Goal: Transaction & Acquisition: Book appointment/travel/reservation

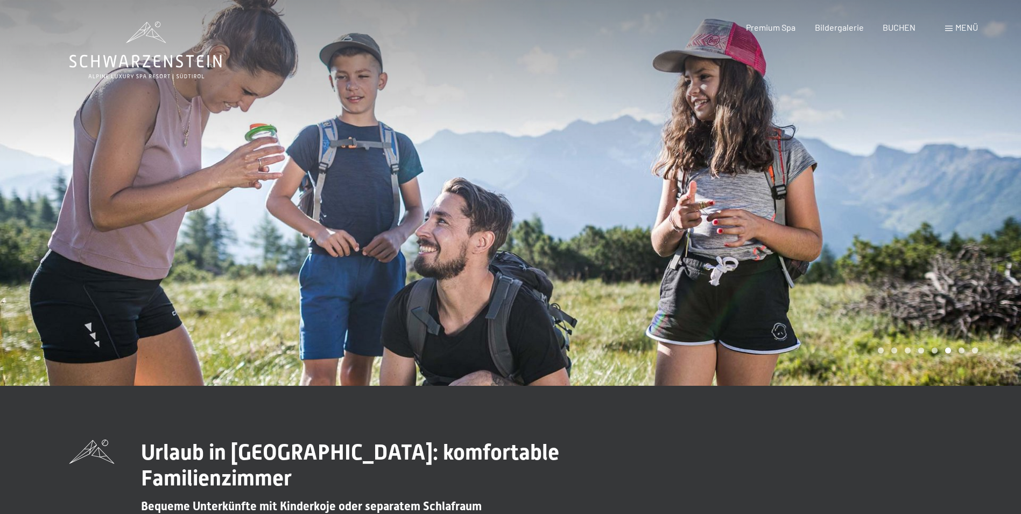
click at [857, 218] on div at bounding box center [766, 192] width 511 height 385
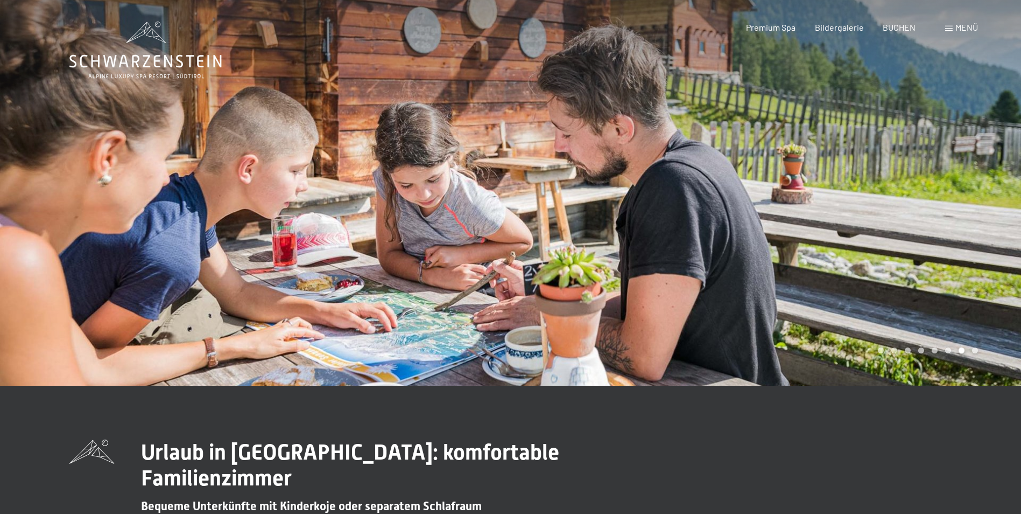
click at [883, 198] on div at bounding box center [766, 192] width 511 height 385
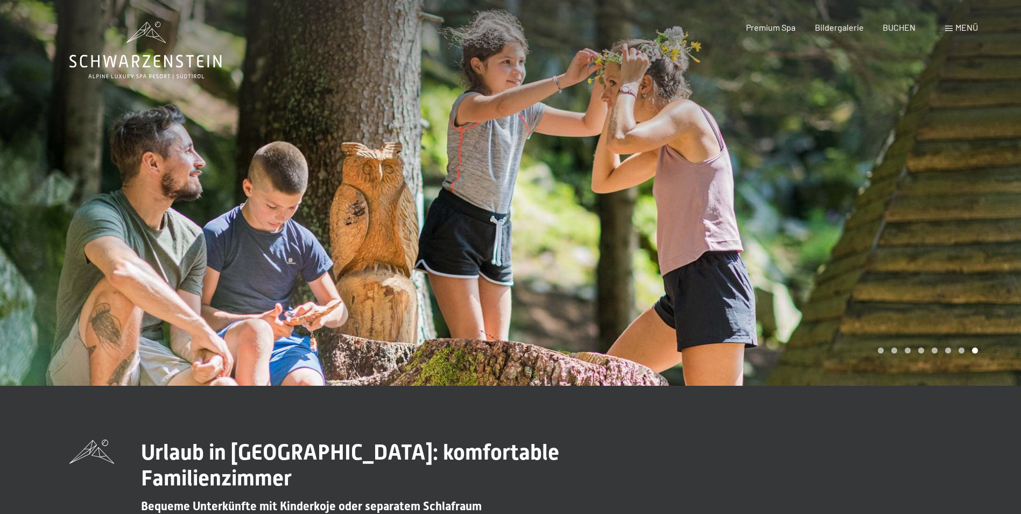
click at [883, 198] on div at bounding box center [766, 192] width 511 height 385
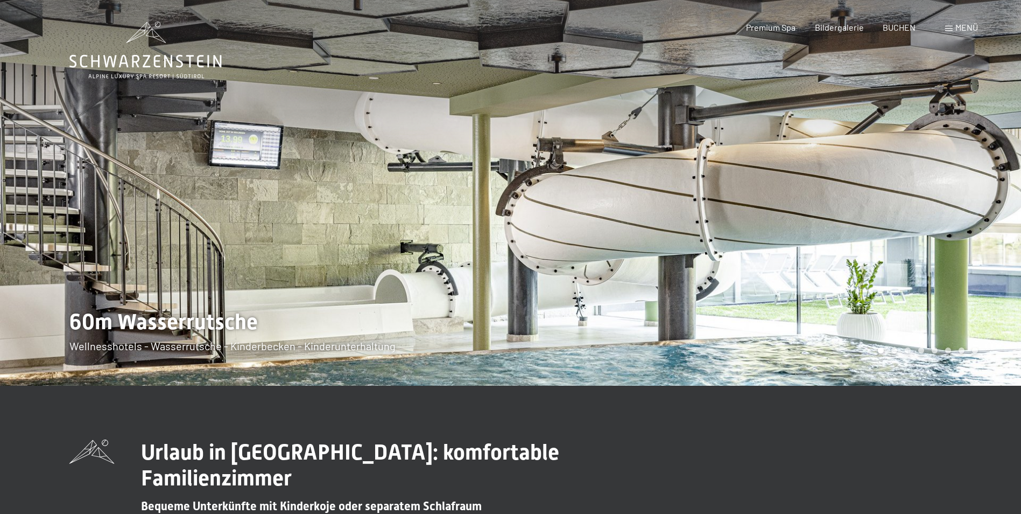
click at [883, 198] on div at bounding box center [766, 192] width 511 height 385
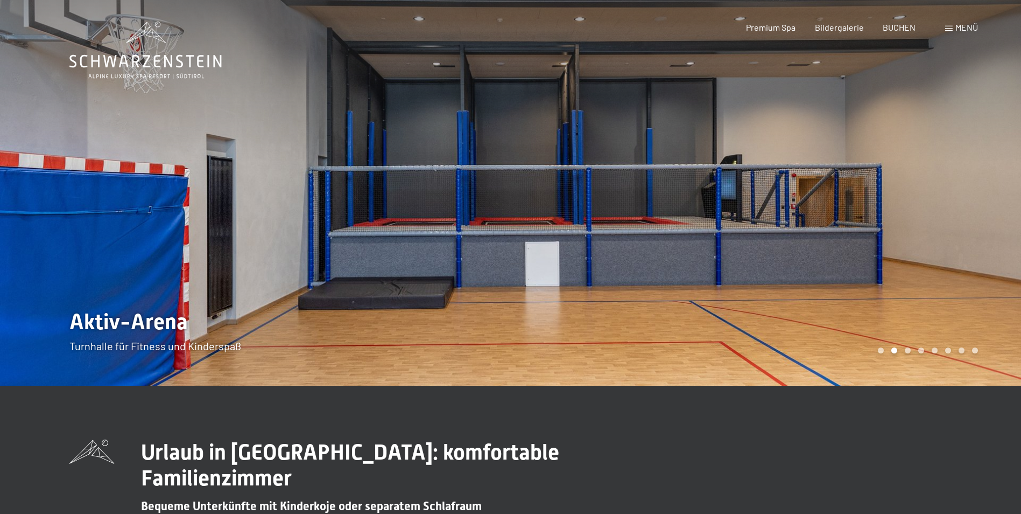
click at [142, 181] on div at bounding box center [255, 192] width 511 height 385
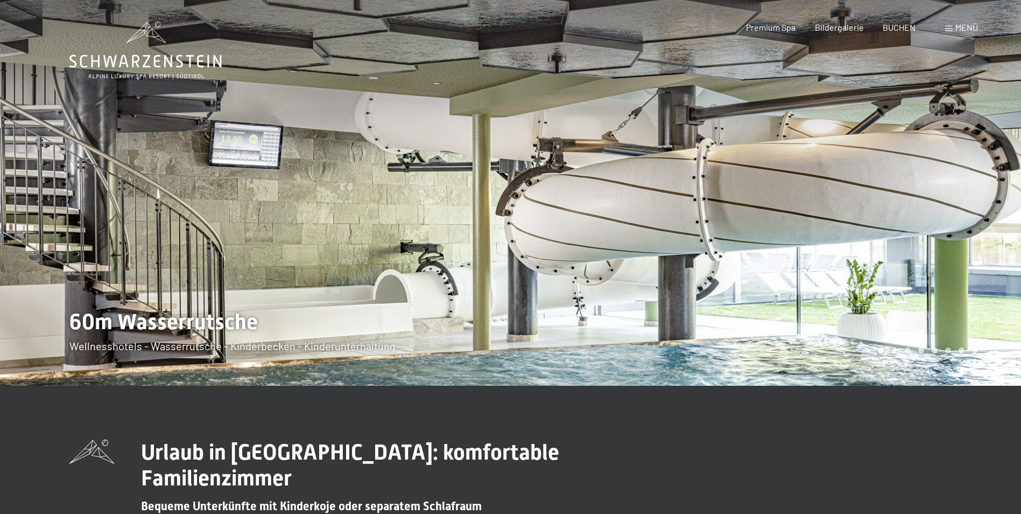
click at [142, 181] on div at bounding box center [255, 192] width 511 height 385
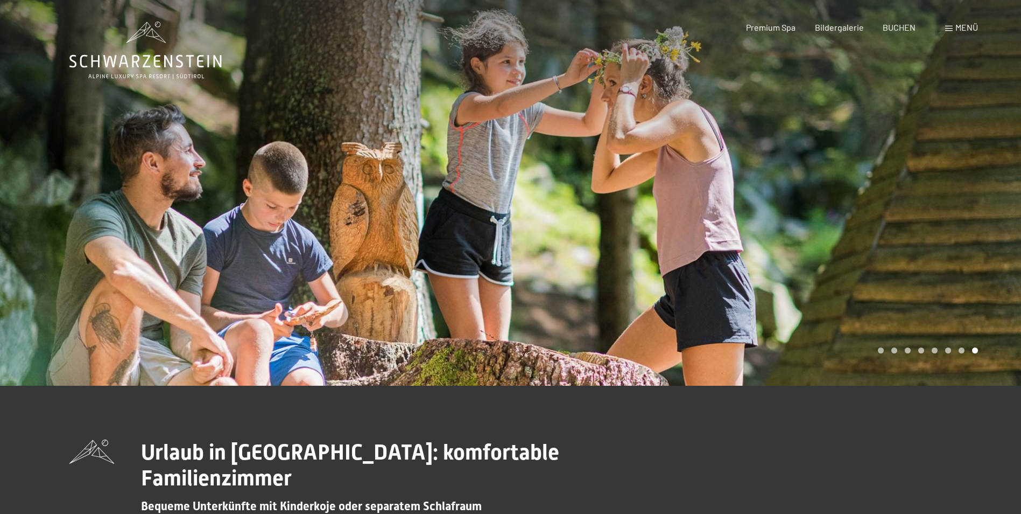
click at [142, 181] on div at bounding box center [255, 192] width 511 height 385
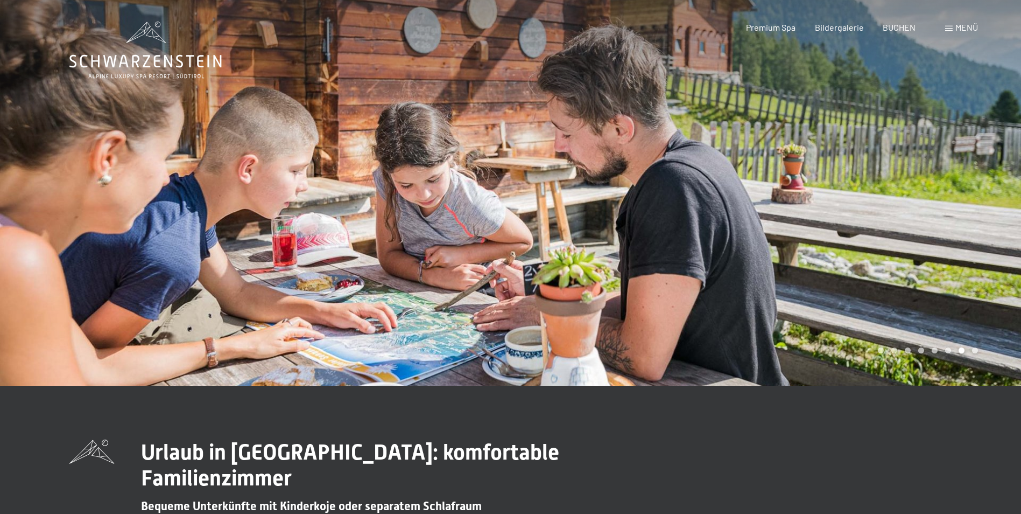
click at [892, 199] on div at bounding box center [766, 192] width 511 height 385
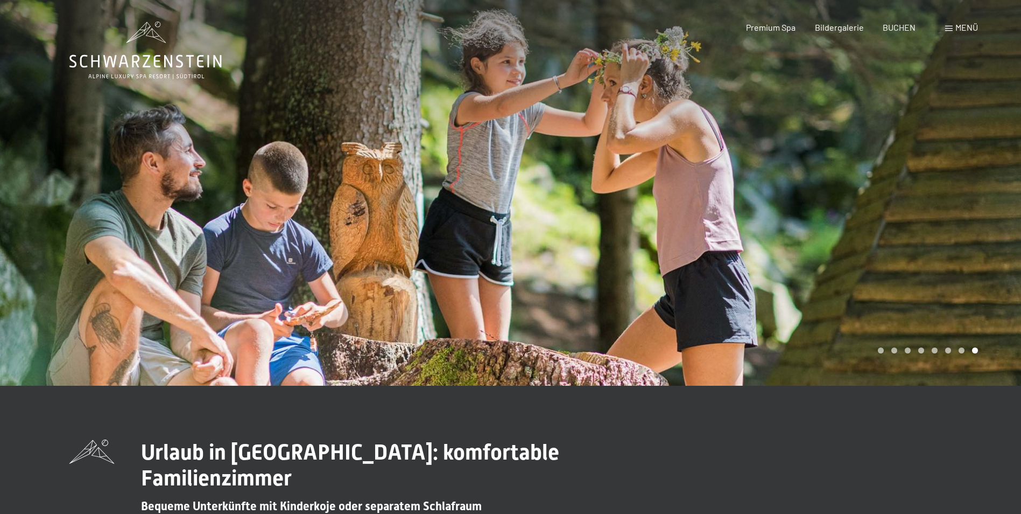
click at [892, 199] on div at bounding box center [766, 192] width 511 height 385
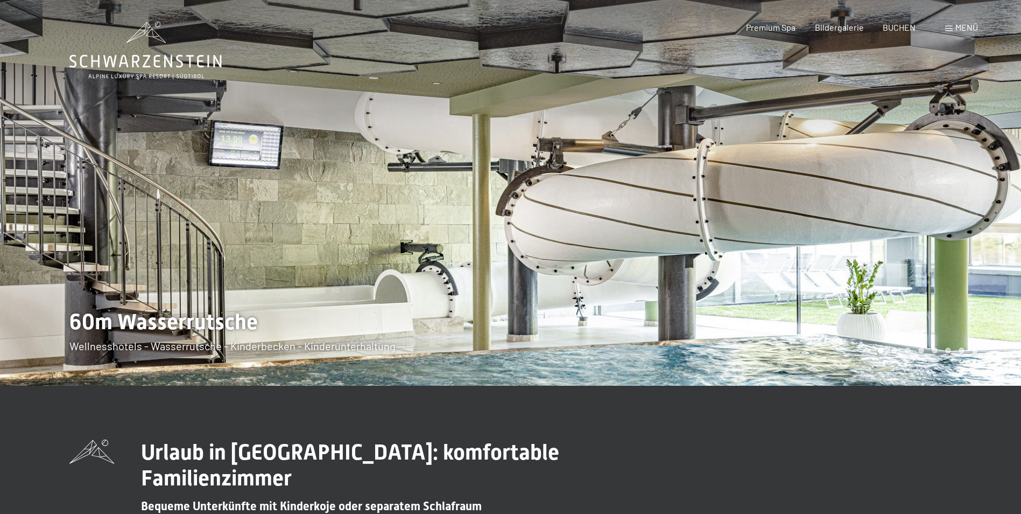
click at [892, 199] on div at bounding box center [766, 192] width 511 height 385
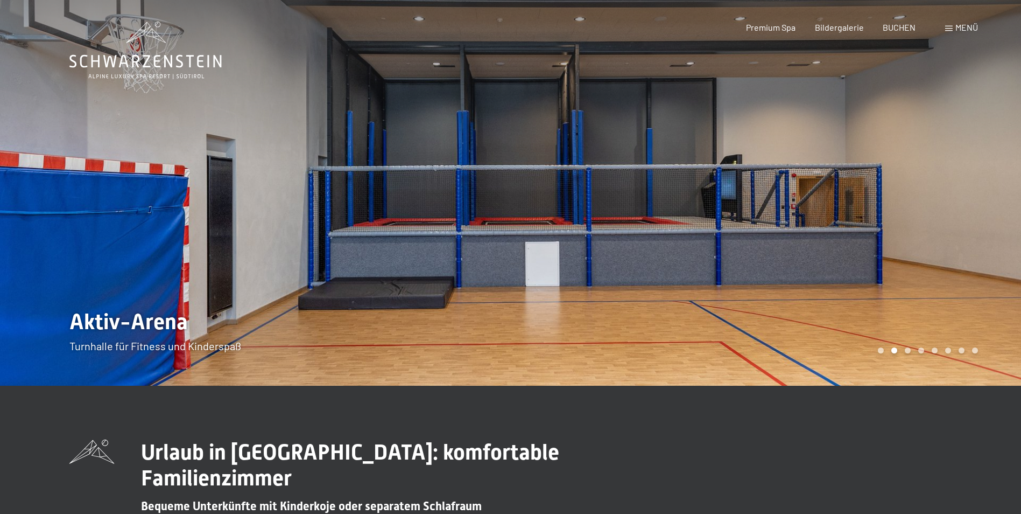
click at [892, 199] on div at bounding box center [766, 192] width 511 height 385
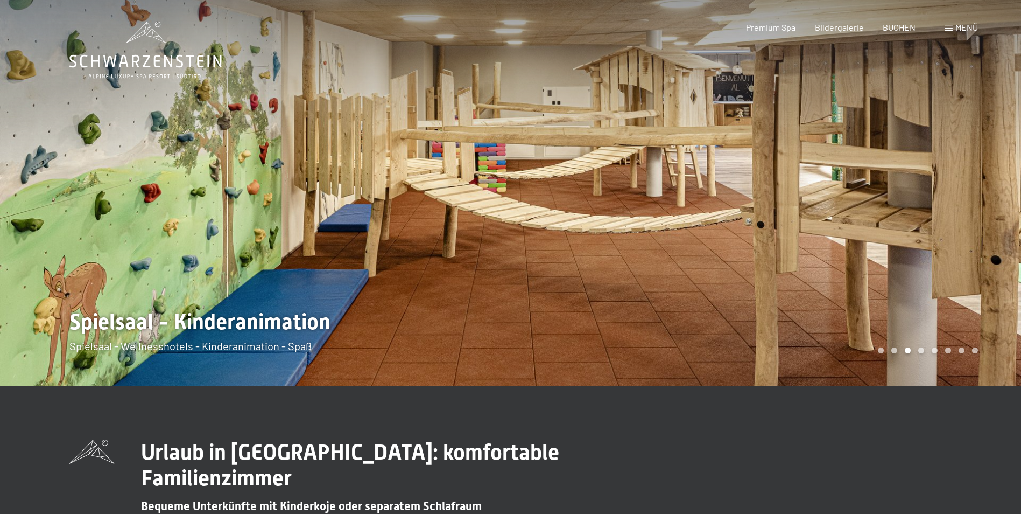
click at [892, 199] on div at bounding box center [766, 192] width 511 height 385
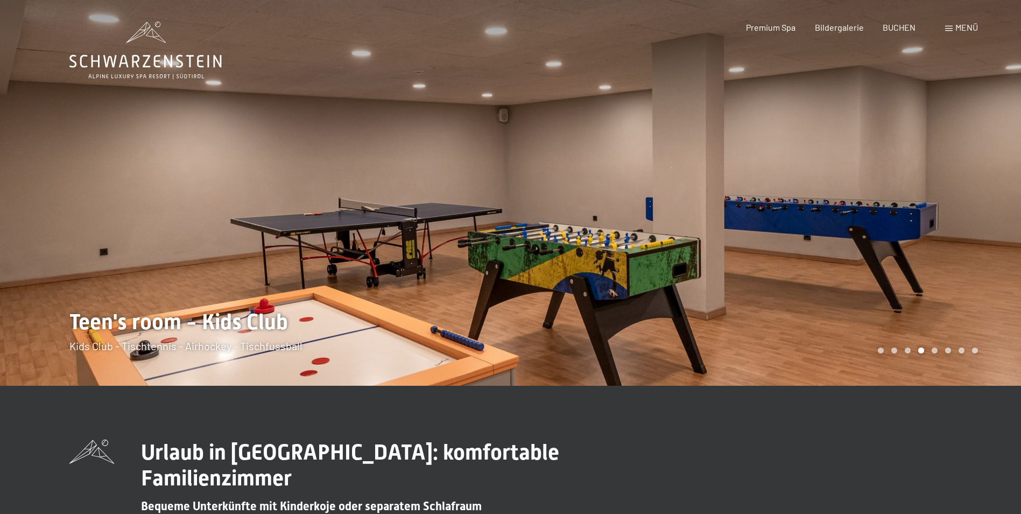
click at [892, 199] on div at bounding box center [766, 192] width 511 height 385
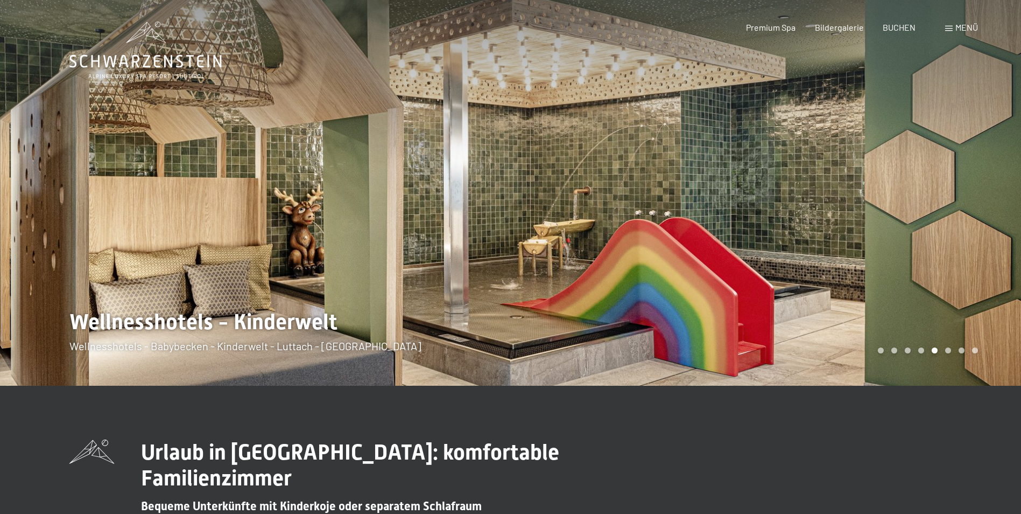
click at [892, 199] on div at bounding box center [766, 192] width 511 height 385
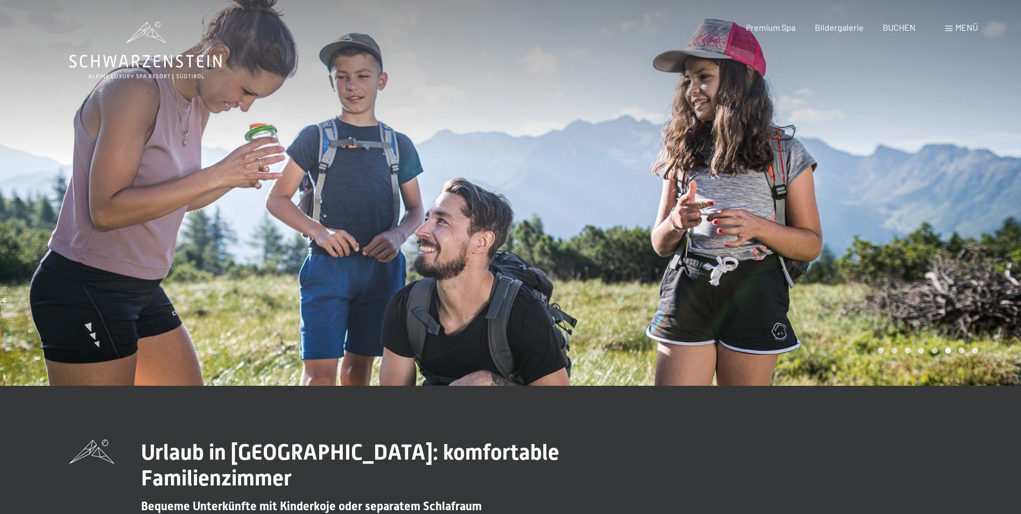
click at [892, 199] on div at bounding box center [766, 192] width 511 height 385
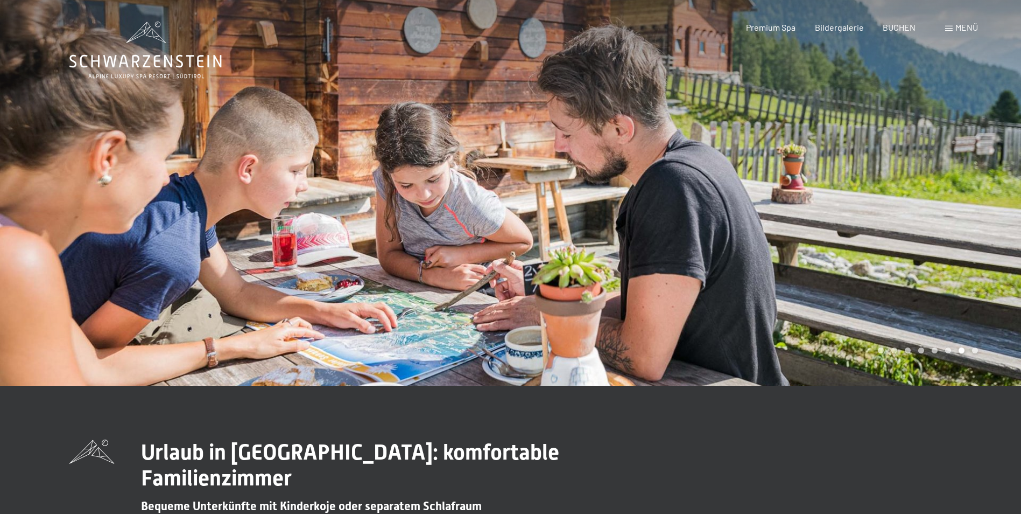
click at [890, 198] on div at bounding box center [766, 192] width 511 height 385
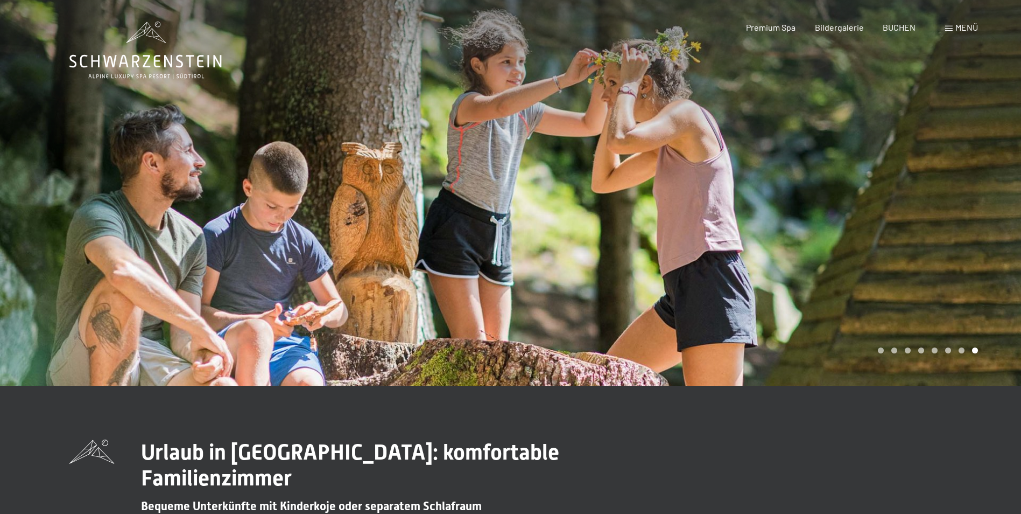
click at [890, 198] on div at bounding box center [766, 192] width 511 height 385
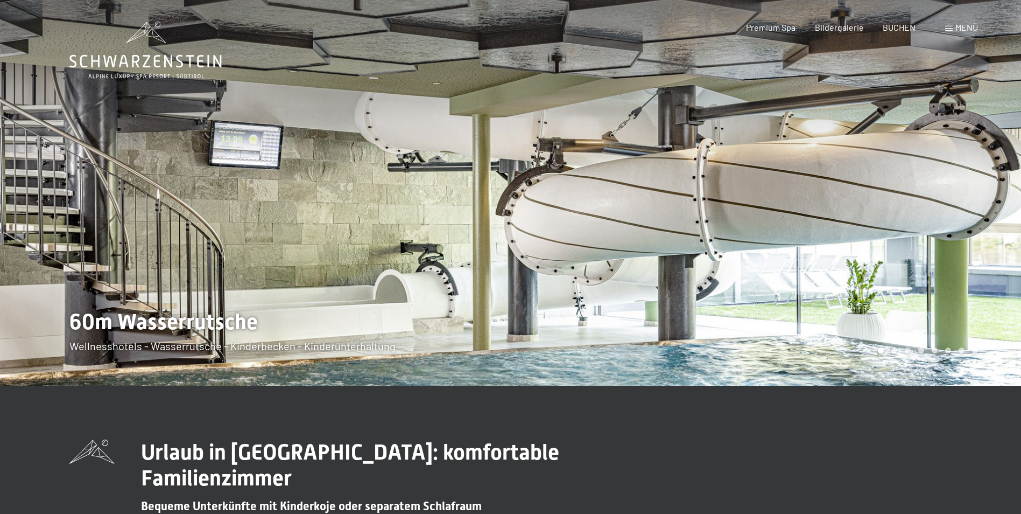
click at [890, 198] on div at bounding box center [766, 192] width 511 height 385
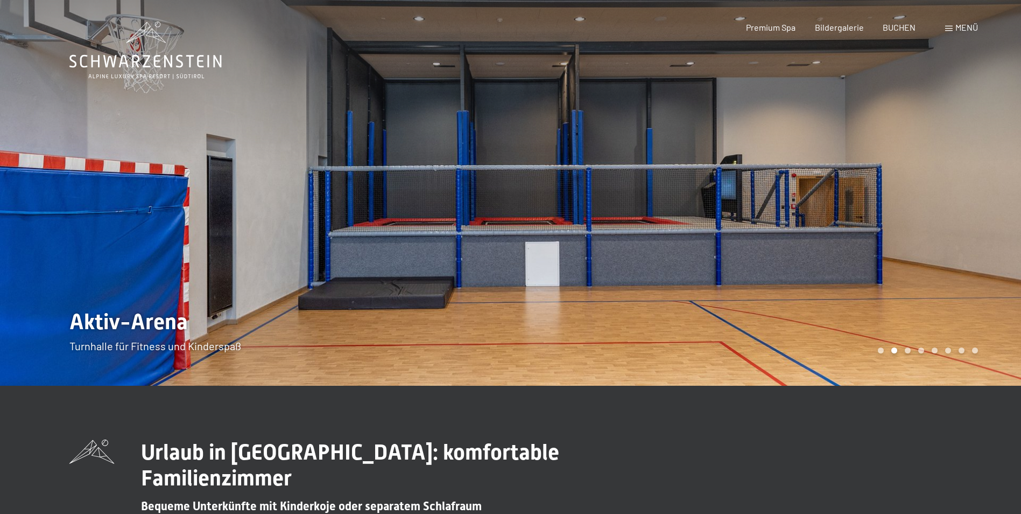
click at [890, 198] on div at bounding box center [766, 192] width 511 height 385
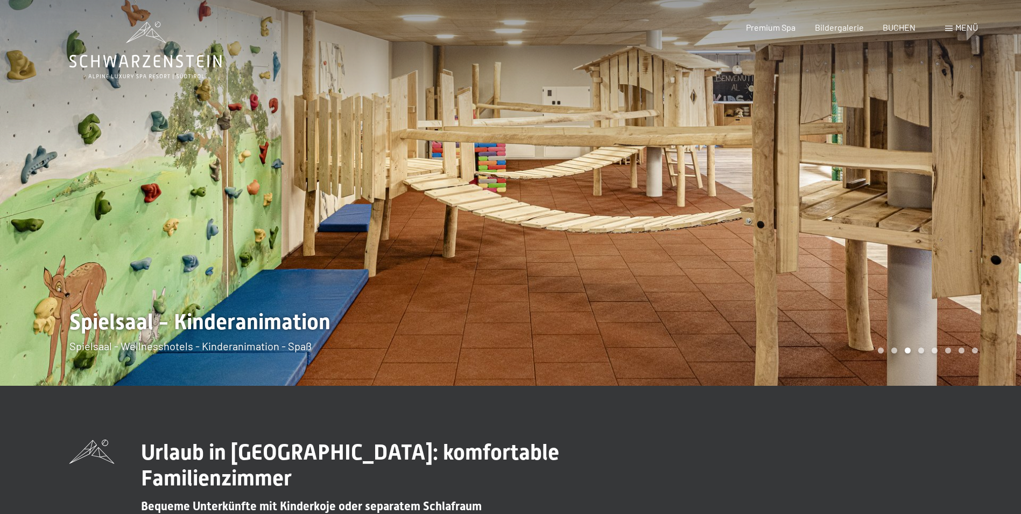
click at [956, 228] on div at bounding box center [766, 192] width 511 height 385
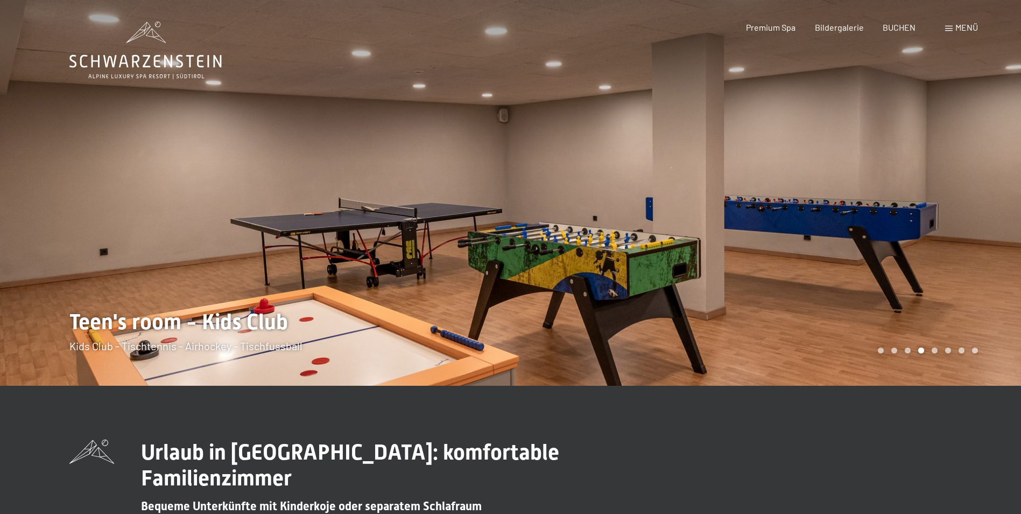
click at [956, 228] on div at bounding box center [766, 192] width 511 height 385
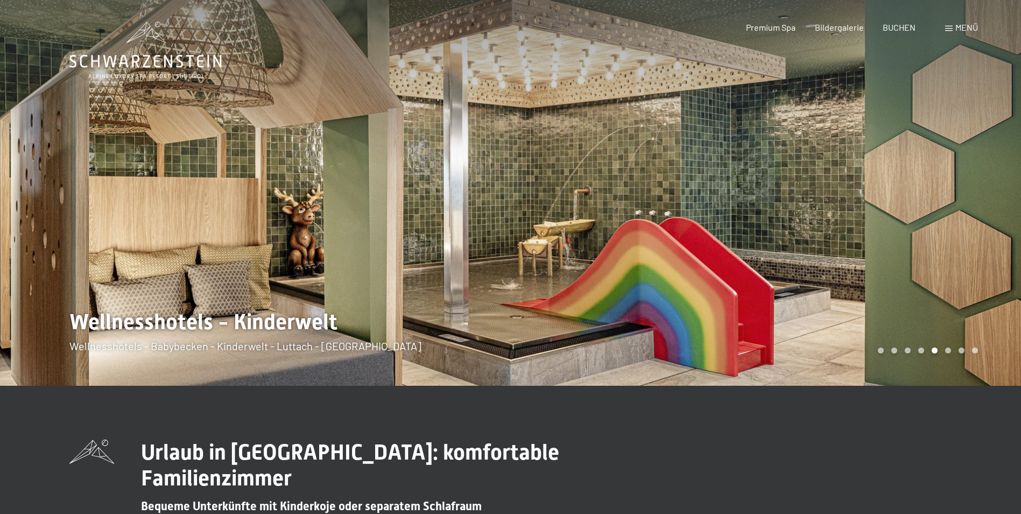
click at [956, 228] on div at bounding box center [766, 192] width 511 height 385
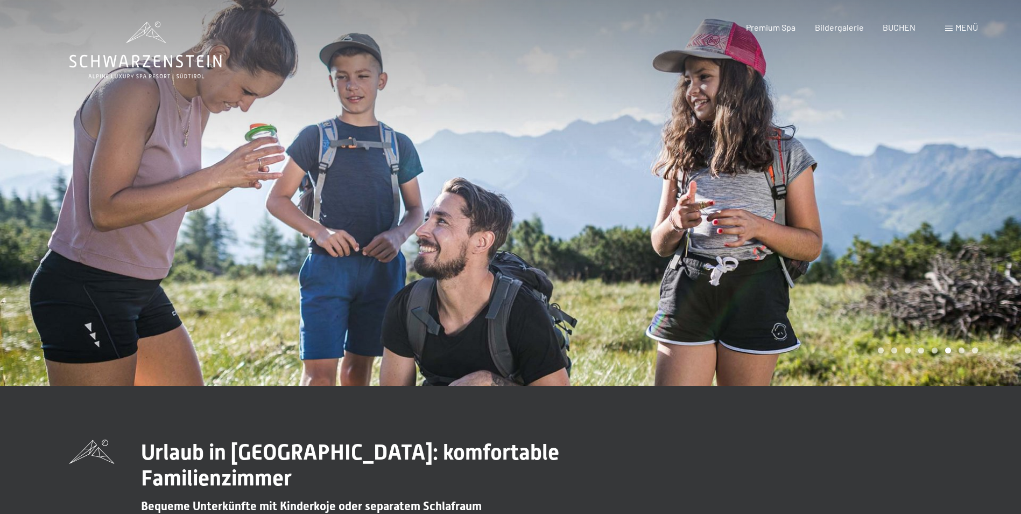
click at [956, 228] on div at bounding box center [766, 192] width 511 height 385
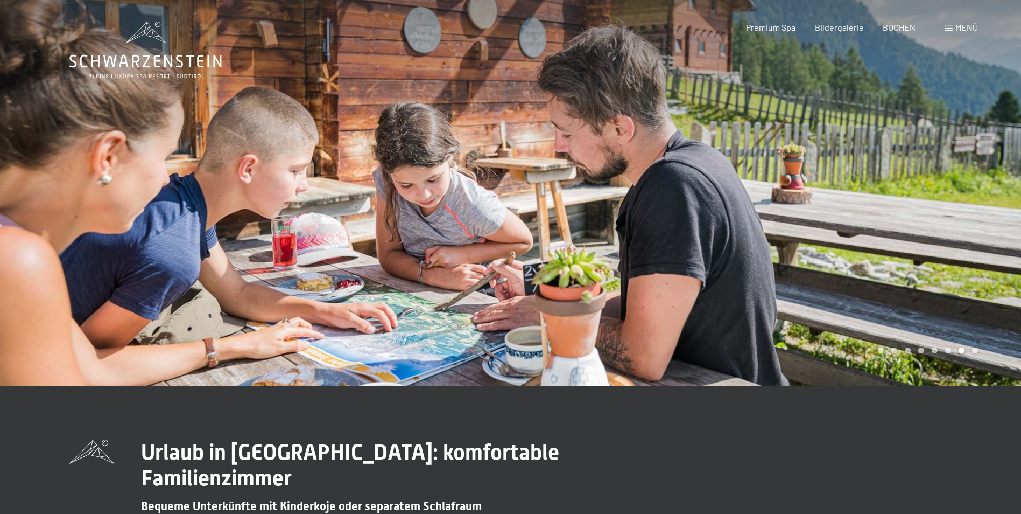
click at [956, 228] on div at bounding box center [766, 192] width 511 height 385
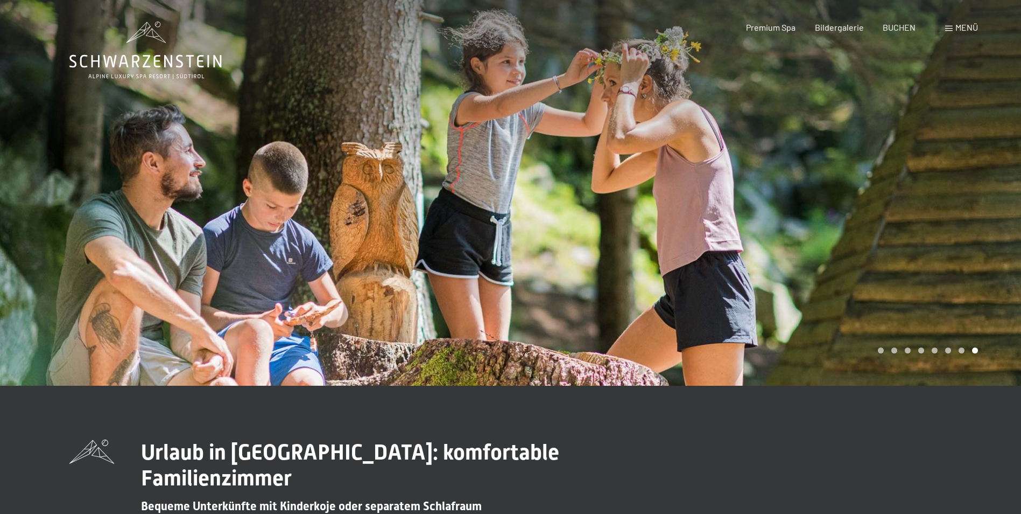
click at [956, 228] on div at bounding box center [766, 192] width 511 height 385
